Goal: Communication & Community: Answer question/provide support

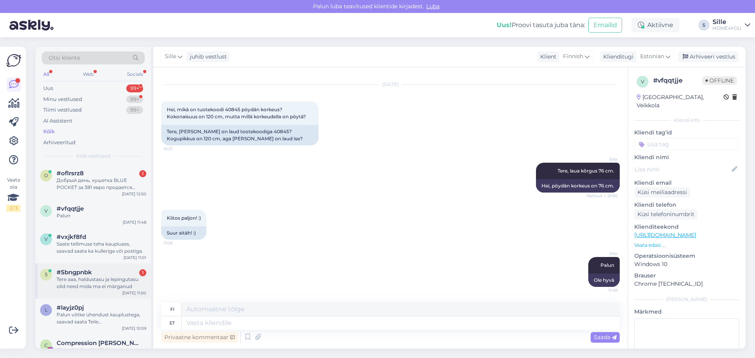
click at [81, 281] on div "Tere aaa, haldustasu ja lepingutasu olid need mida ma ei märganud" at bounding box center [102, 283] width 90 height 14
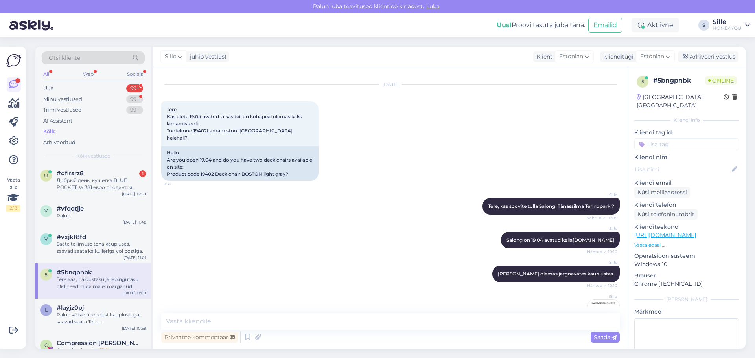
scroll to position [663, 0]
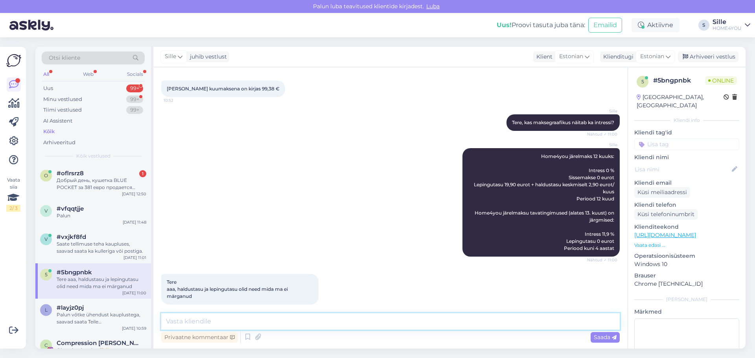
click at [314, 322] on textarea at bounding box center [390, 322] width 459 height 17
click at [85, 181] on div "Добрый день, кушетка BLUE POCKET за 381 евро продается вместе с изголовьем, нож…" at bounding box center [102, 184] width 90 height 14
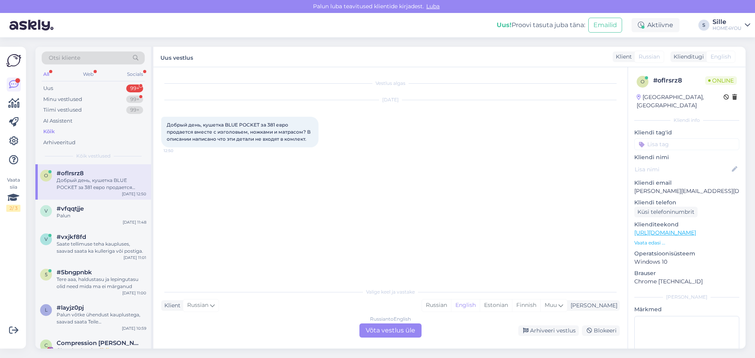
click at [367, 329] on div "Russian to English Võta vestlus üle" at bounding box center [391, 331] width 62 height 14
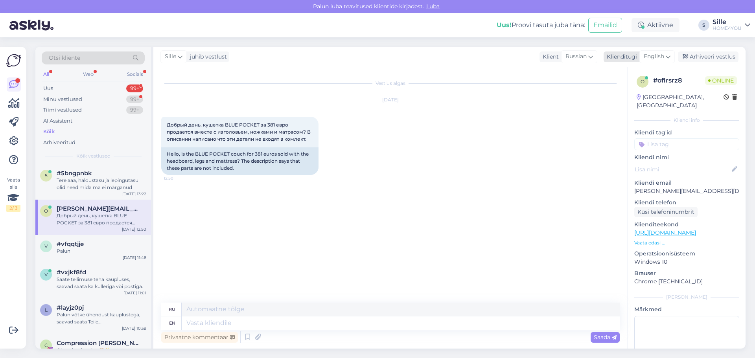
click at [669, 57] on icon at bounding box center [668, 56] width 5 height 9
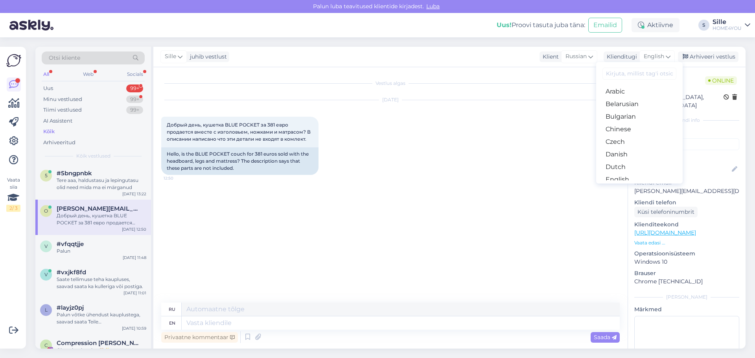
click at [610, 186] on link "Estonian" at bounding box center [639, 192] width 87 height 13
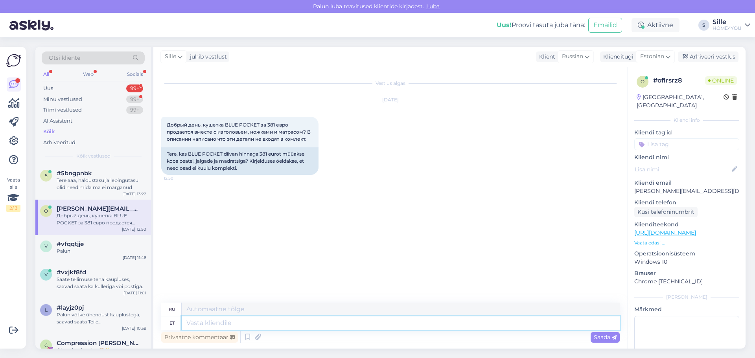
click at [346, 321] on textarea at bounding box center [401, 323] width 438 height 13
type textarea "Tere,"
type textarea "Привет,"
drag, startPoint x: 223, startPoint y: 154, endPoint x: 190, endPoint y: 155, distance: 33.0
click at [190, 155] on div "Tere, kas BLUE POCKET diivan hinnaga 381 eurot müüakse koos peatsi, jalgade ja …" at bounding box center [239, 162] width 157 height 28
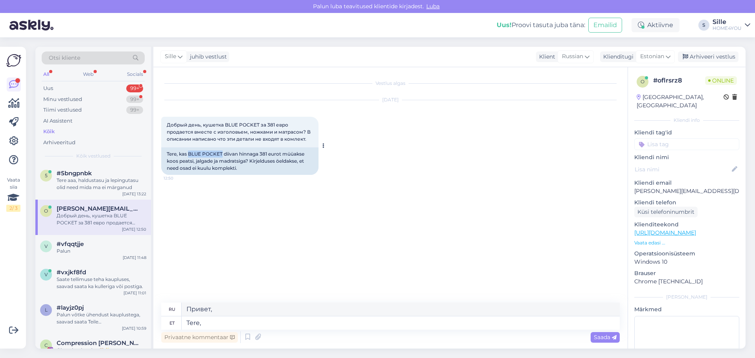
copy div "BLUE POCKET"
click at [280, 324] on textarea "Tere," at bounding box center [401, 323] width 438 height 13
type textarea "Tere, peats"
type textarea "Алло, стоп."
type textarea "Tere, [PERSON_NAME] ja"
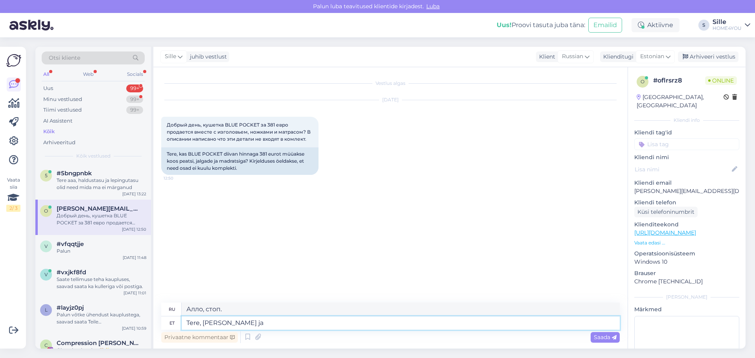
type textarea "Привет, заходи."
type textarea "Tere, peats [PERSON_NAME] e"
type textarea "Привет, голова и ноги"
type textarea "Tere, peats [PERSON_NAME] ei k"
type textarea "Привет, головы и ног нет."
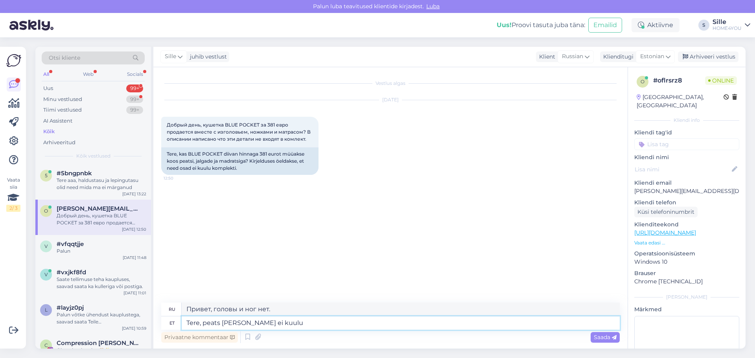
type textarea "Tere, peats [PERSON_NAME] ei kuulu"
type textarea "Здравствуйте, голова и ноги в комплект не входят."
type textarea "Tere, peats [PERSON_NAME] ei kuulu komplekti, need t"
type textarea "Здравствуйте, голова и ноги в комплект не входят, они есть"
type textarea "Tere, peats [PERSON_NAME] ei kuulu komplekti, need tuleb e"
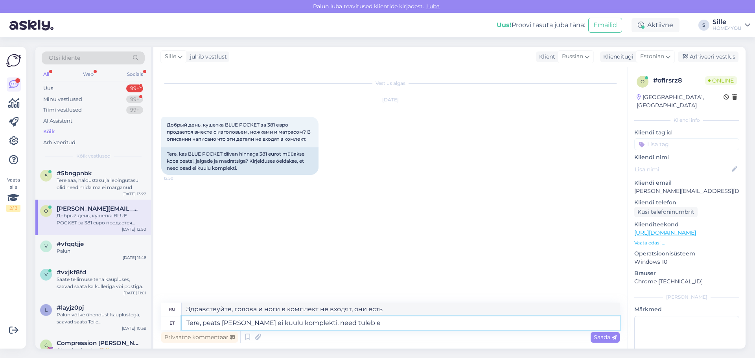
type textarea "Здравствуйте, голова и ноги в комплект не входят, их нужно"
type textarea "Tere, peats [PERSON_NAME] ei kuulu komplekti, need tuleb eraldi j"
type textarea "Здравствуйте, голова и ноги в комплект не входят, они продаются отдельно."
type textarea "Tere, peats [PERSON_NAME] ei kuulu komplekti, need tuleb eraldi juurde tellida."
type textarea "Здравствуйте, изголовье и ножки в комплект не входят, их необходимо заказывать …"
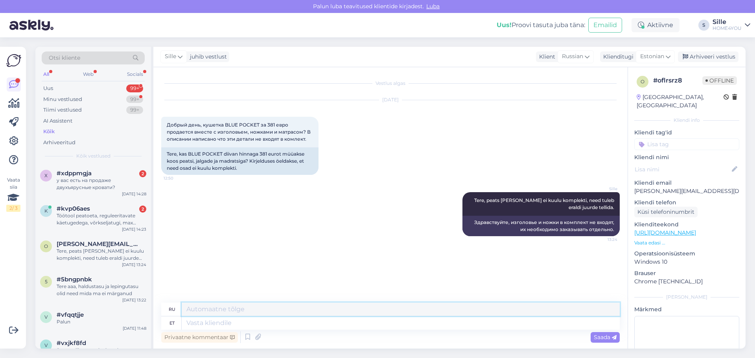
click at [470, 309] on textarea at bounding box center [401, 309] width 438 height 13
drag, startPoint x: 104, startPoint y: 222, endPoint x: 110, endPoint y: 221, distance: 5.7
click at [105, 223] on div "Töötool peatoeta, reguleeritavate käetugedega, võrkseljatugi, max 120kg, rattad" at bounding box center [102, 219] width 90 height 14
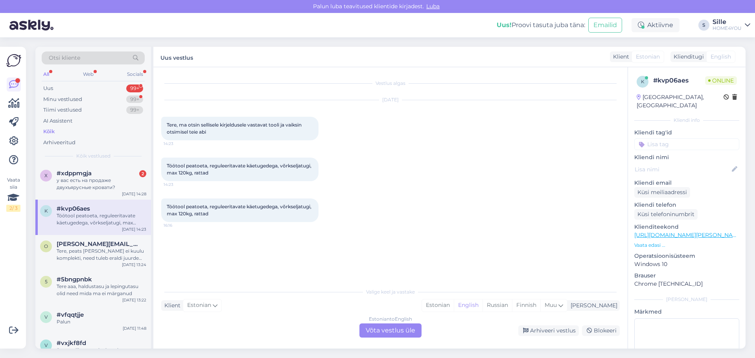
click at [376, 329] on div "Estonian to English Võta vestlus üle" at bounding box center [391, 331] width 62 height 14
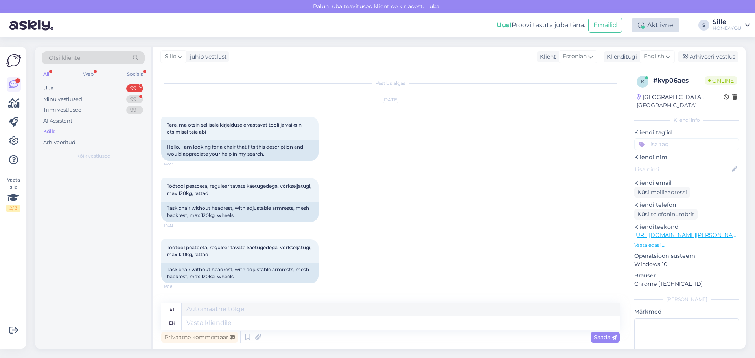
click at [656, 26] on div "Aktiivne" at bounding box center [656, 25] width 48 height 14
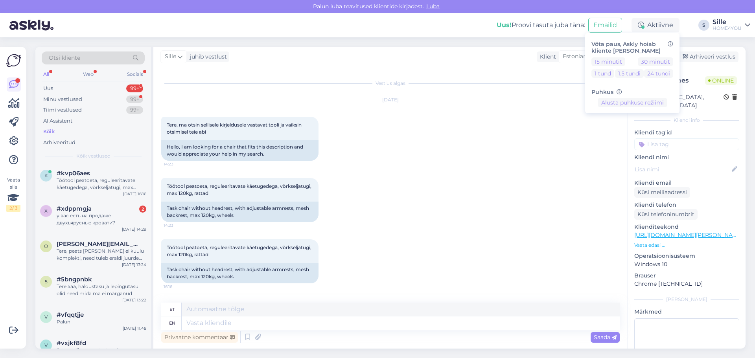
click at [512, 223] on div "Töötool peatoeta, reguleeritavate käetugedega, võrkseljatugi, max 120kg, rattad…" at bounding box center [390, 200] width 459 height 61
click at [656, 54] on span "English" at bounding box center [654, 56] width 20 height 9
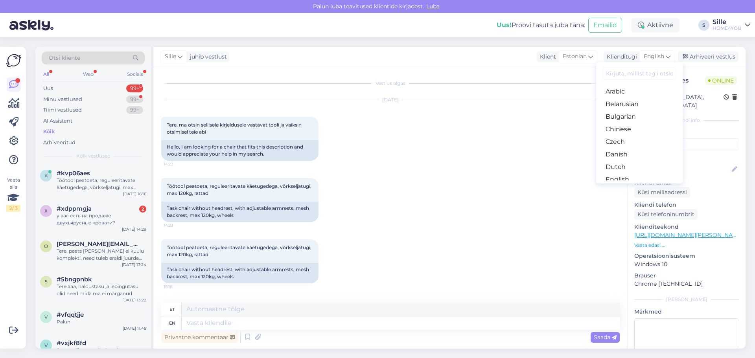
drag, startPoint x: 624, startPoint y: 154, endPoint x: 567, endPoint y: 189, distance: 66.9
click at [624, 186] on link "Estonian" at bounding box center [639, 192] width 87 height 13
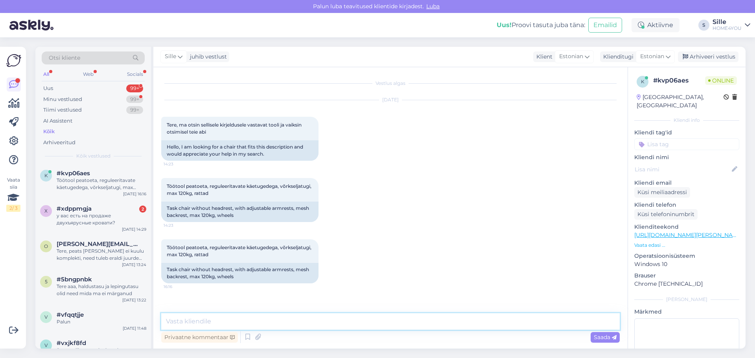
click at [258, 328] on textarea at bounding box center [390, 322] width 459 height 17
type textarea "T"
drag, startPoint x: 169, startPoint y: 183, endPoint x: 244, endPoint y: 193, distance: 76.2
click at [244, 193] on div "Töötool peatoeta, reguleeritavate käetugedega, võrkseljatugi, max 120kg, rattad…" at bounding box center [239, 190] width 157 height 24
click at [247, 193] on div "Töötool peatoeta, reguleeritavate käetugedega, võrkseljatugi, max 120kg, rattad…" at bounding box center [239, 190] width 157 height 24
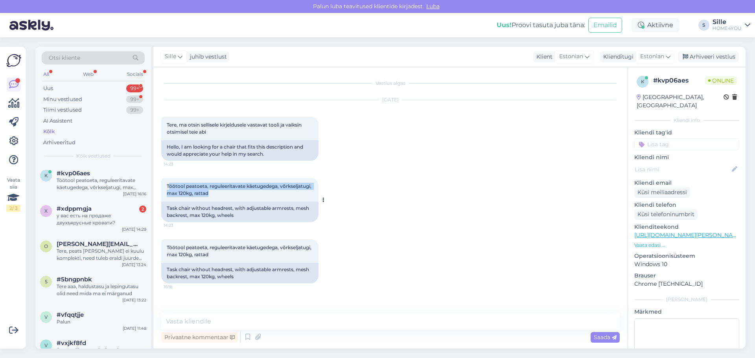
click at [169, 183] on div "Töötool peatoeta, reguleeritavate käetugedega, võrkseljatugi, max 120kg, rattad…" at bounding box center [239, 190] width 157 height 24
drag, startPoint x: 166, startPoint y: 184, endPoint x: 245, endPoint y: 191, distance: 78.6
click at [245, 191] on div "Töötool peatoeta, reguleeritavate käetugedega, võrkseljatugi, max 120kg, rattad…" at bounding box center [239, 190] width 157 height 24
copy span "Töötool peatoeta, reguleeritavate käetugedega, võrkseljatugi, max 120kg, rattad"
click at [248, 317] on textarea at bounding box center [390, 322] width 459 height 17
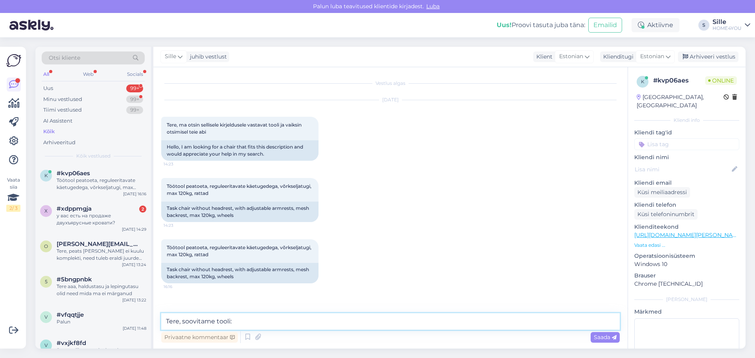
paste textarea "[URL][DOMAIN_NAME][PERSON_NAME]"
type textarea "Tere, soovitame tooli: [URL][DOMAIN_NAME][PERSON_NAME]"
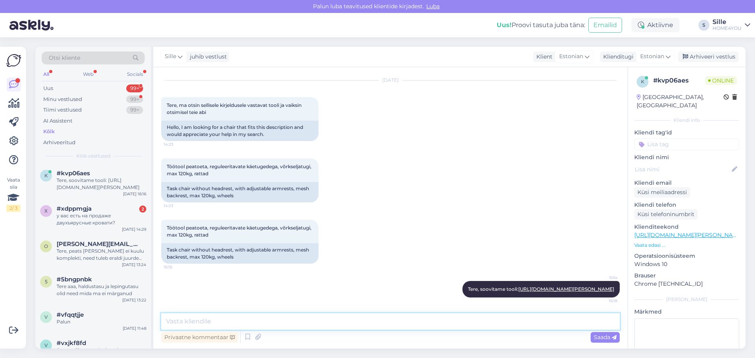
paste textarea "[URL][DOMAIN_NAME][PERSON_NAME]"
type textarea "[URL][DOMAIN_NAME][PERSON_NAME]"
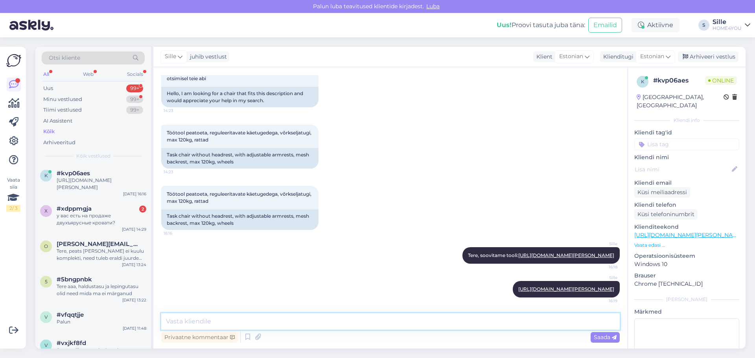
paste textarea "[URL][DOMAIN_NAME]"
type textarea "[URL][DOMAIN_NAME]"
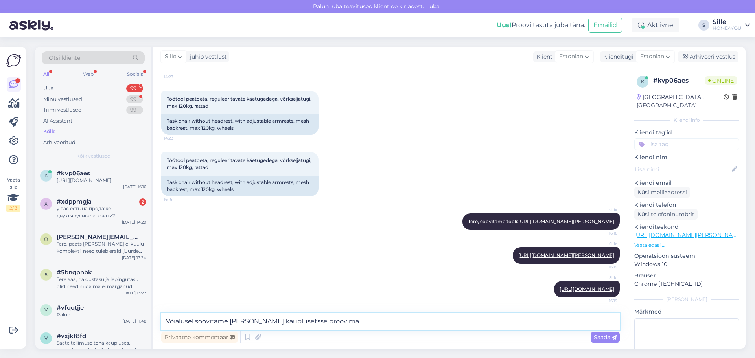
click at [178, 319] on textarea "Võialusel soovitame [PERSON_NAME] kauplusetsse proovima" at bounding box center [390, 322] width 459 height 17
click at [175, 321] on textarea "Võialusel soovitame [PERSON_NAME] kauplusetsse proovima" at bounding box center [390, 322] width 459 height 17
click at [364, 321] on textarea "Võimalusel soovitame [PERSON_NAME] kauplusetsse proovima" at bounding box center [390, 322] width 459 height 17
type textarea "Võimalusel soovitame [PERSON_NAME] kauplusetsse proovima."
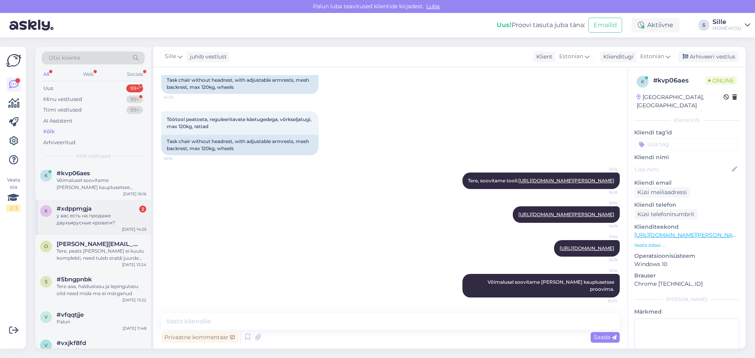
click at [53, 227] on div "x #xdppmgja 2 у вас есть на продаже двухъярусные кровати? [DATE] 14:29" at bounding box center [93, 217] width 116 height 35
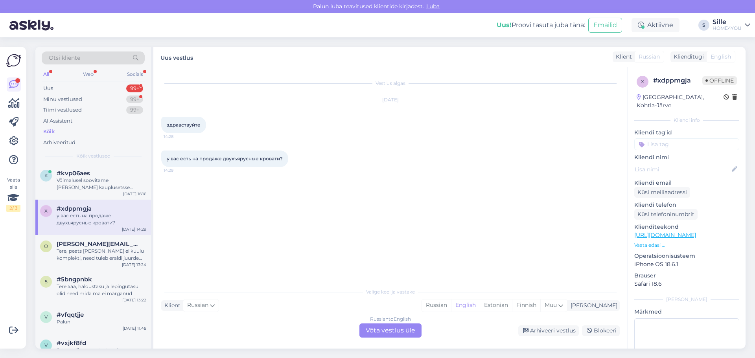
click at [375, 327] on div "Russian to English Võta vestlus üle" at bounding box center [391, 331] width 62 height 14
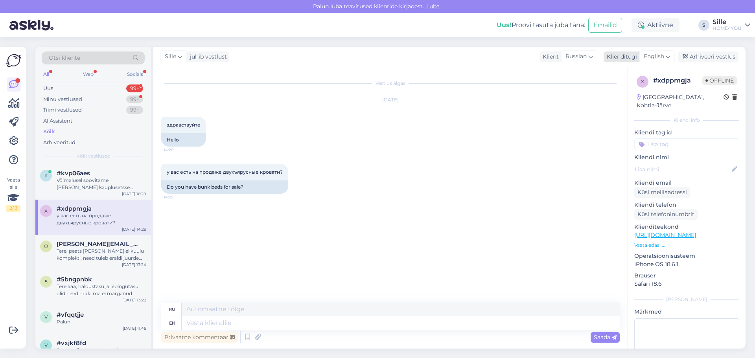
click at [653, 55] on span "English" at bounding box center [654, 56] width 20 height 9
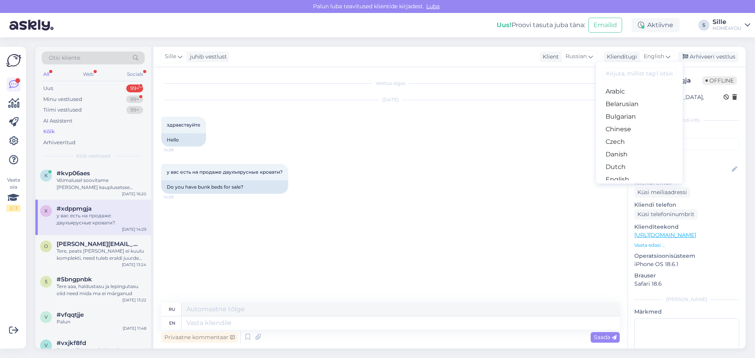
click at [620, 186] on link "Estonian" at bounding box center [639, 192] width 87 height 13
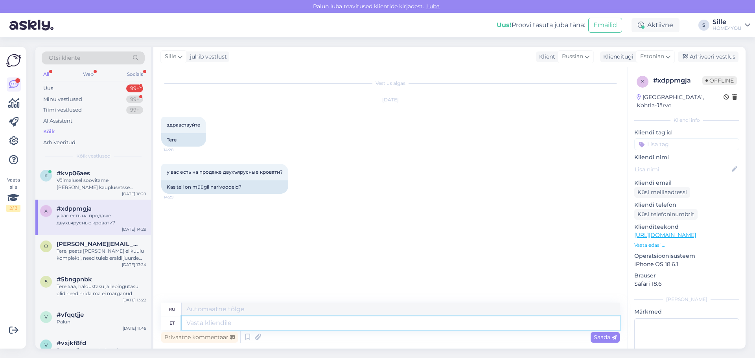
click at [277, 324] on textarea at bounding box center [401, 323] width 438 height 13
type textarea "Tere,"
type textarea "Привет,"
type textarea "Tere, kahjuks"
type textarea "Здравствуйте, к сожалению."
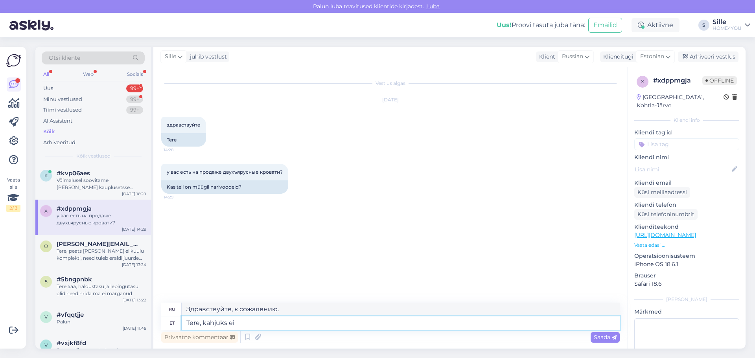
type textarea "Tere, kahjuks ei o"
type textarea "Здравствуйте, к сожалению нет."
type textarea "Tere, kahjuks ei ole"
type textarea "Здравствуйте, к сожалению, нет."
type textarea "Tere, kahjuks ei ole narivoodeid"
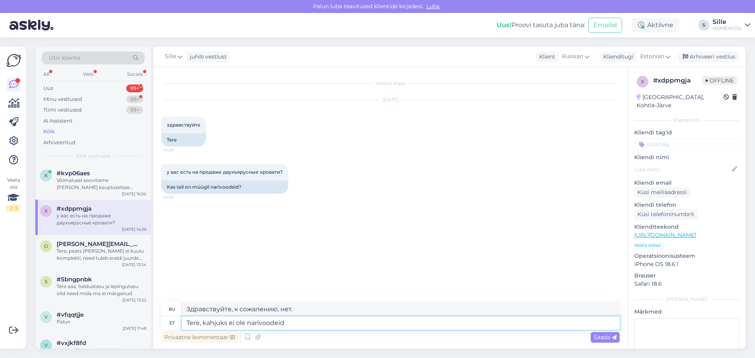
type textarea "Здравствуйте, к сожалению, у нас нет двухъярусных кроватей."
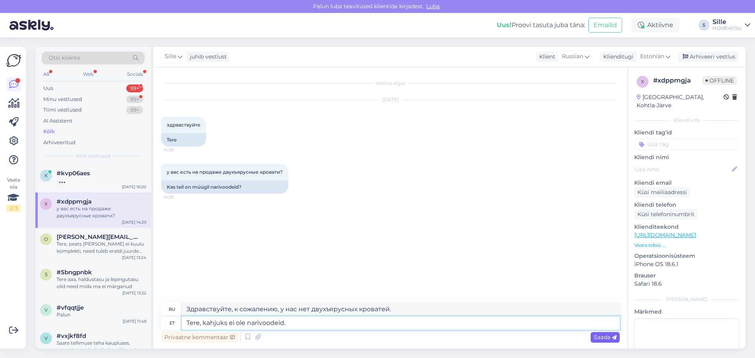
type textarea "Tere, kahjuks ei ole narivoodeid."
click at [605, 340] on span "Saada" at bounding box center [605, 337] width 23 height 7
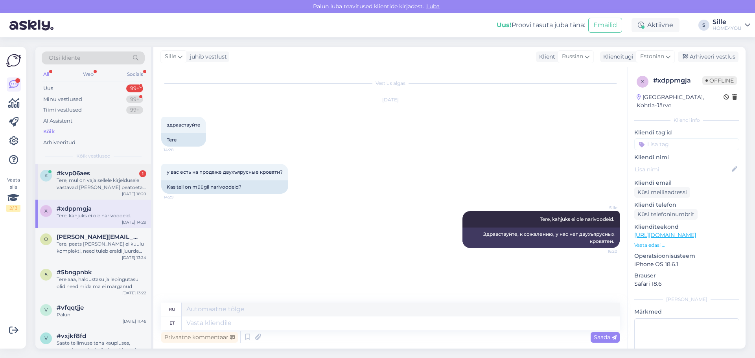
click at [91, 178] on div "Tere, mul on vaja sellele kirjeldusele vastavad [PERSON_NAME] peatoeta , regule…" at bounding box center [102, 184] width 90 height 14
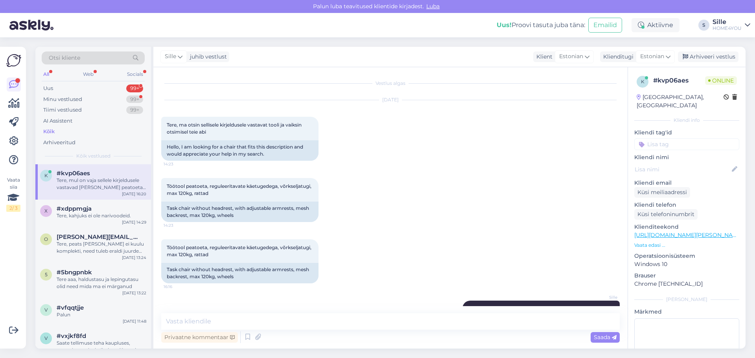
scroll to position [169, 0]
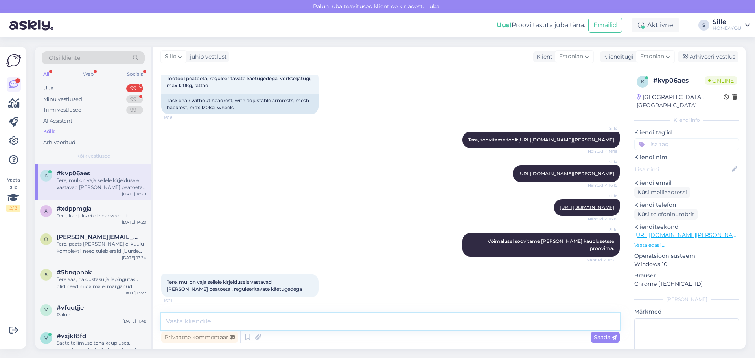
paste textarea "[URL][DOMAIN_NAME]"
type textarea "[URL][DOMAIN_NAME]"
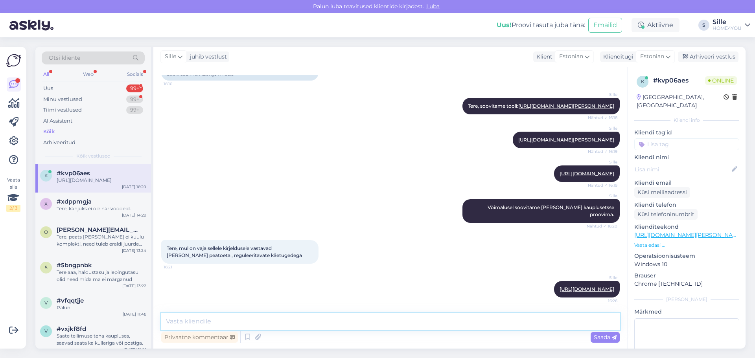
paste textarea "[URL][DOMAIN_NAME]"
type textarea "[URL][DOMAIN_NAME]"
